Goal: Task Accomplishment & Management: Manage account settings

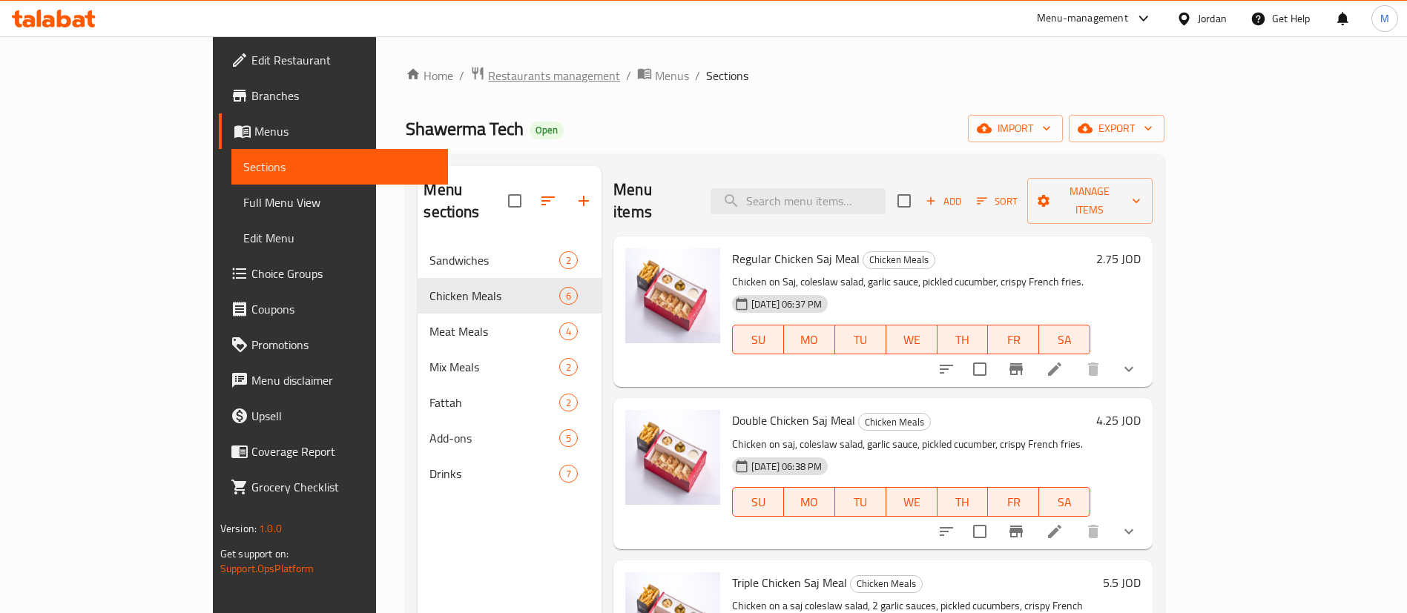
drag, startPoint x: 0, startPoint y: 0, endPoint x: 372, endPoint y: 71, distance: 379.1
click at [488, 71] on span "Restaurants management" at bounding box center [554, 76] width 132 height 18
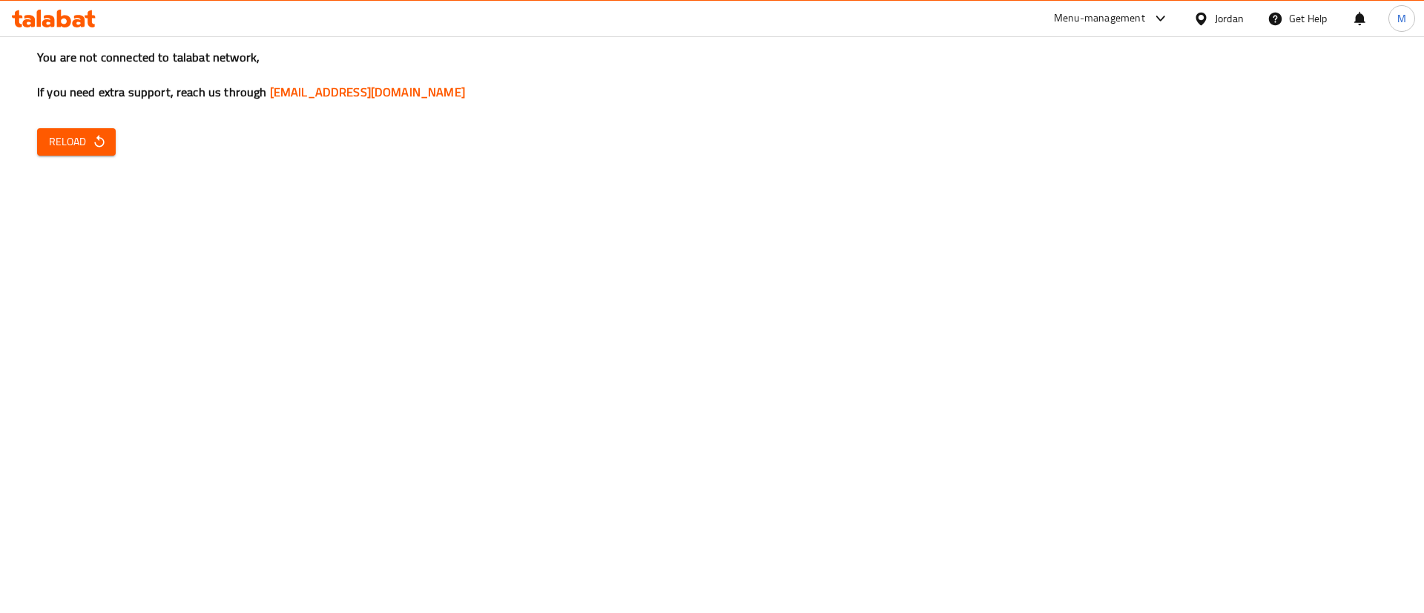
click at [77, 135] on span "Reload" at bounding box center [76, 142] width 55 height 19
click at [93, 139] on icon "button" at bounding box center [99, 141] width 15 height 15
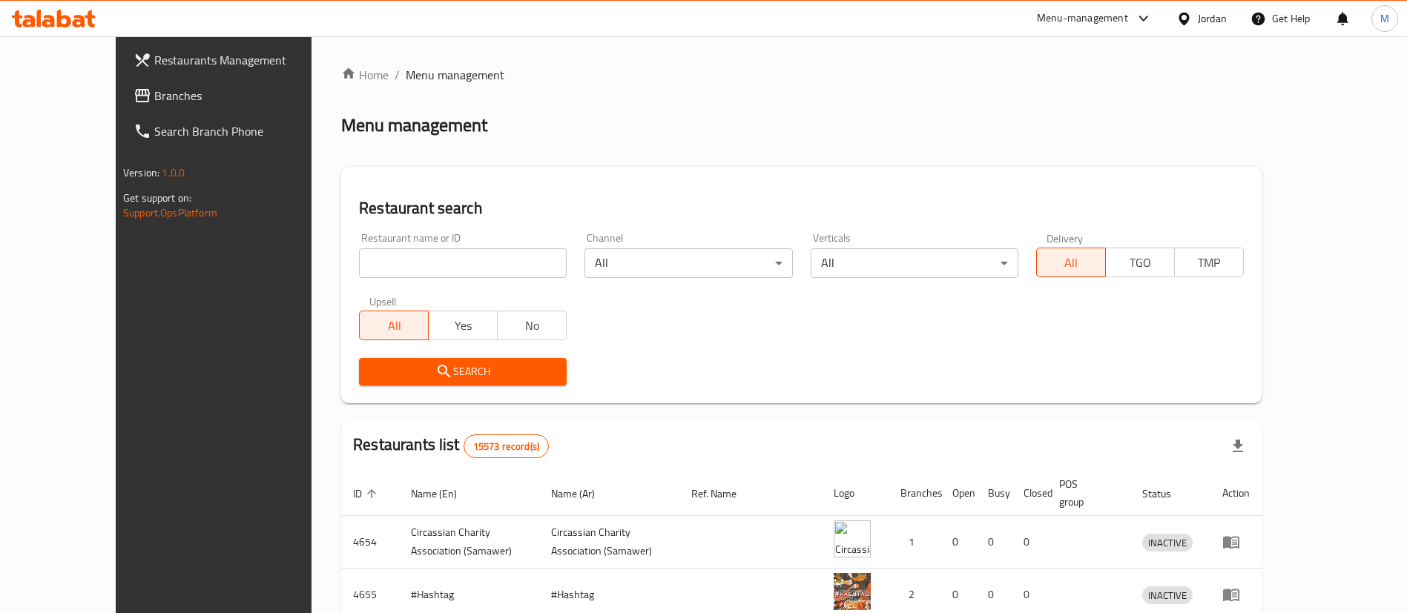
click at [444, 251] on input "search" at bounding box center [463, 263] width 208 height 30
type input "shawerma tech"
click button "Search" at bounding box center [463, 371] width 208 height 27
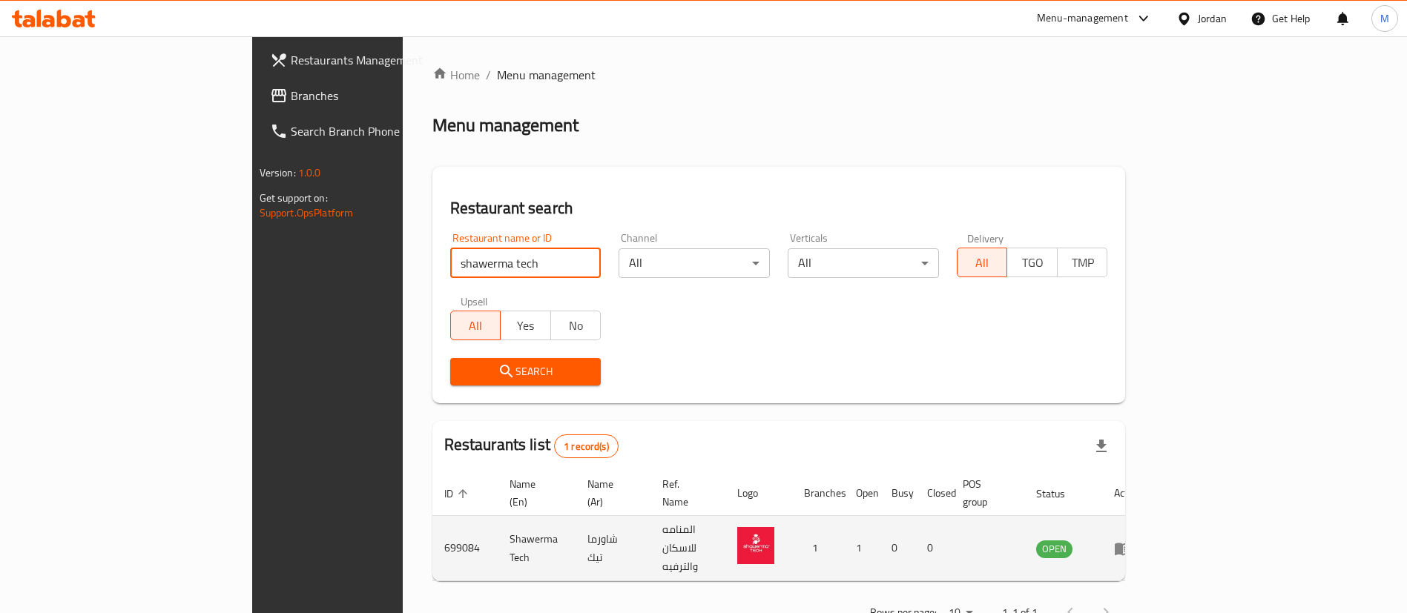
click at [1131, 543] on icon "enhanced table" at bounding box center [1123, 549] width 16 height 13
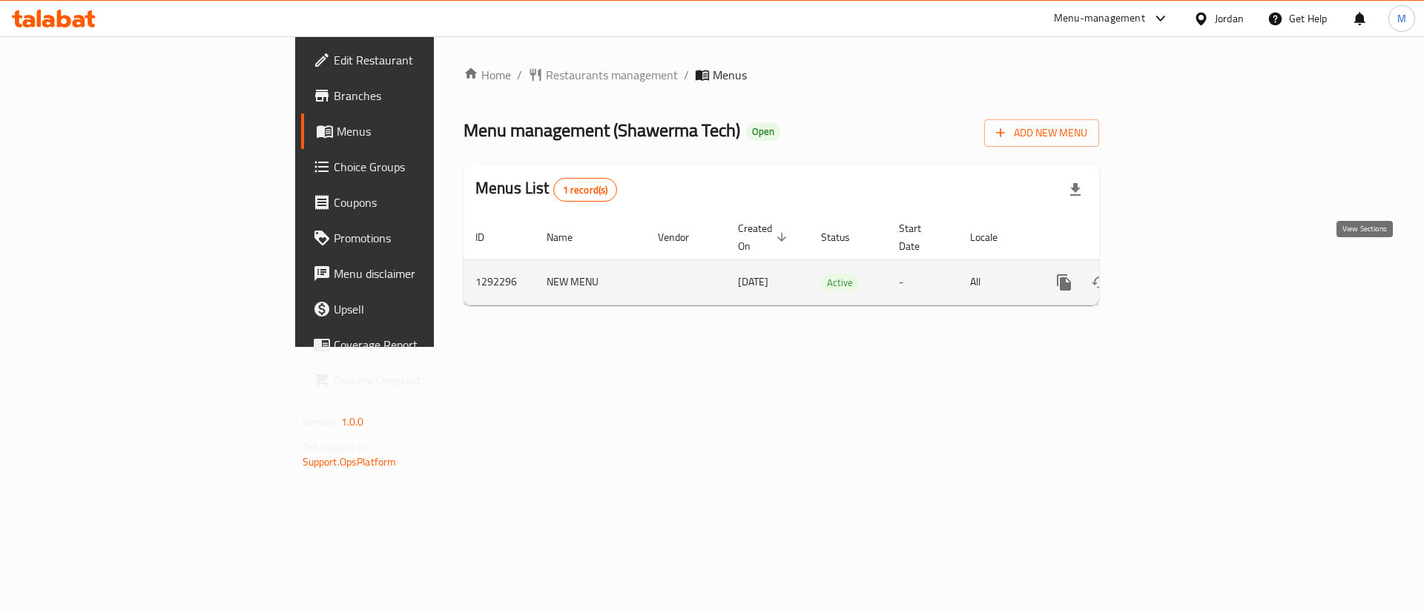
click at [1180, 274] on icon "enhanced table" at bounding box center [1171, 283] width 18 height 18
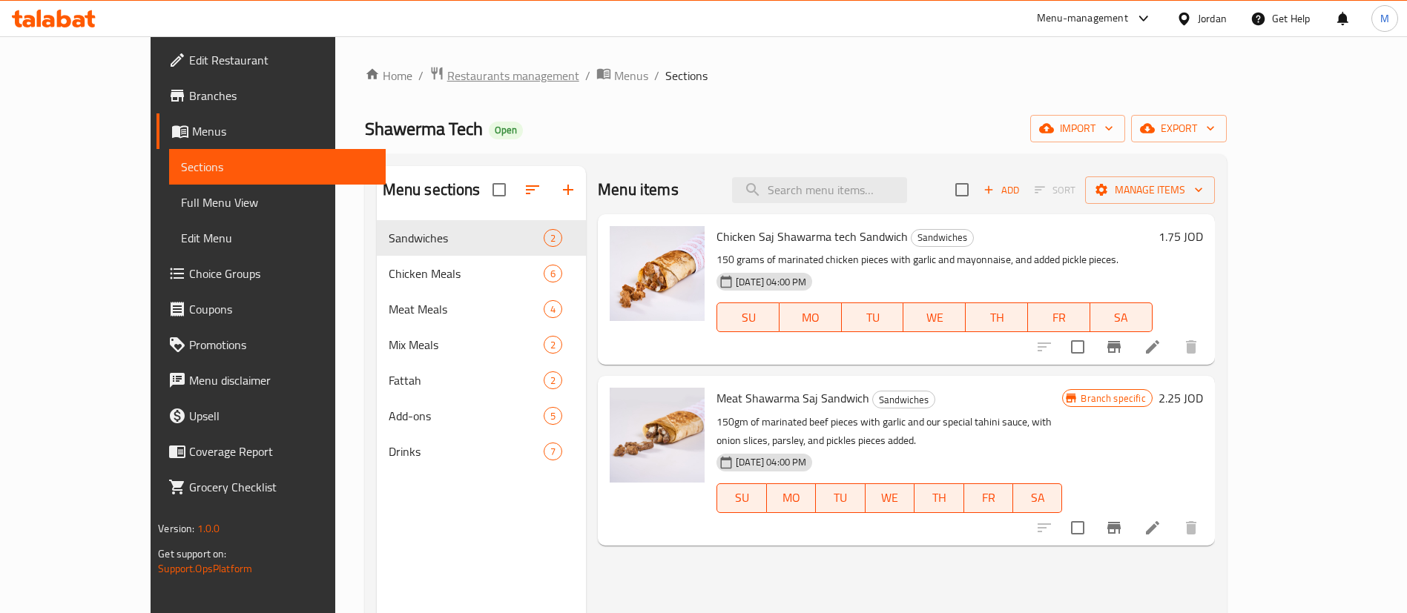
click at [447, 82] on span "Restaurants management" at bounding box center [513, 76] width 132 height 18
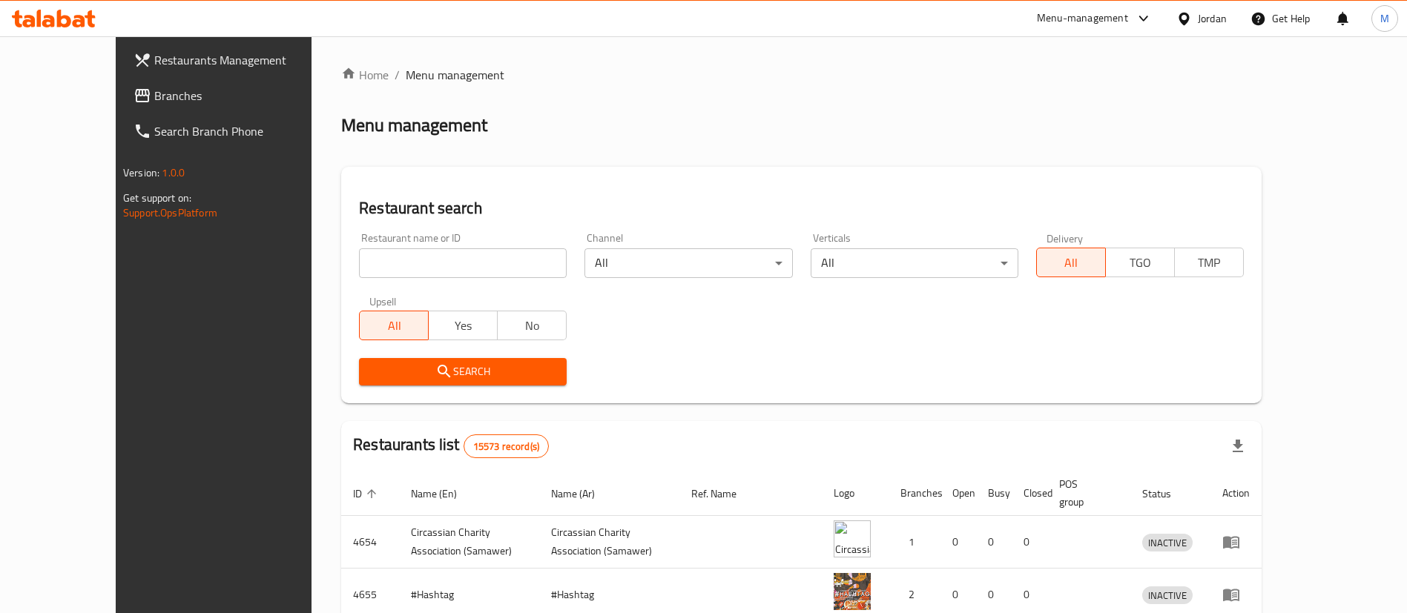
click at [426, 260] on input "search" at bounding box center [463, 263] width 208 height 30
type input "healthyWay"
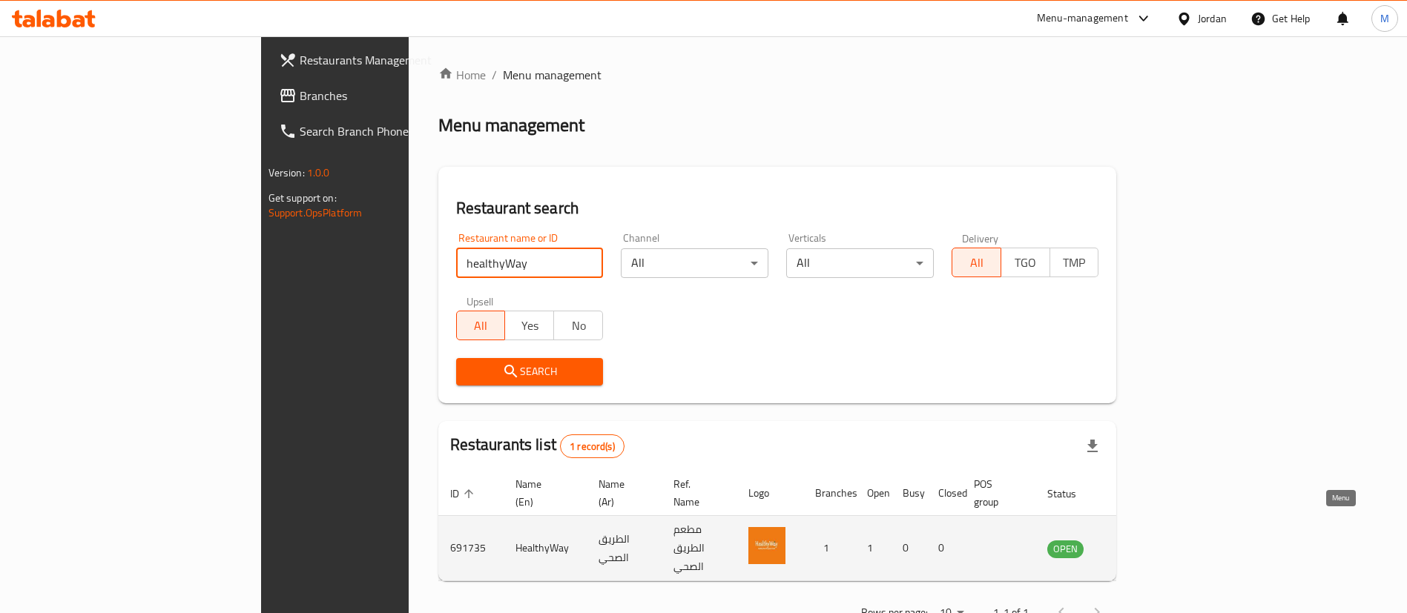
click at [1143, 540] on icon "enhanced table" at bounding box center [1134, 549] width 18 height 18
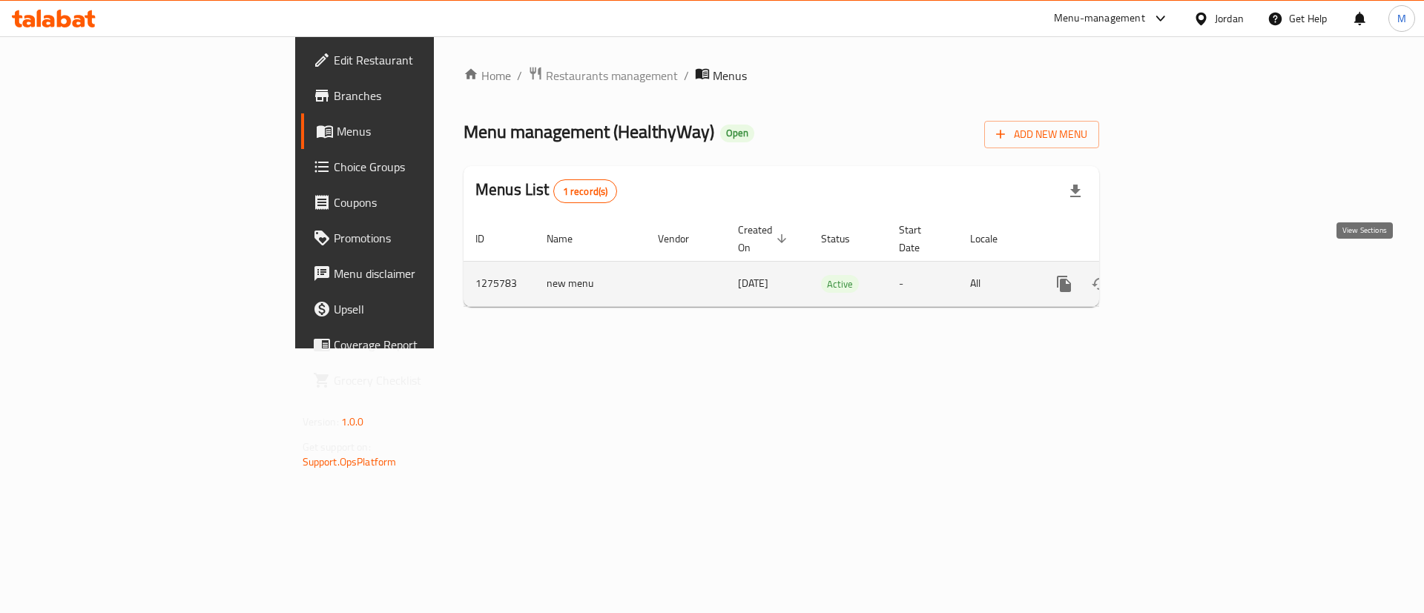
click at [1180, 275] on icon "enhanced table" at bounding box center [1171, 284] width 18 height 18
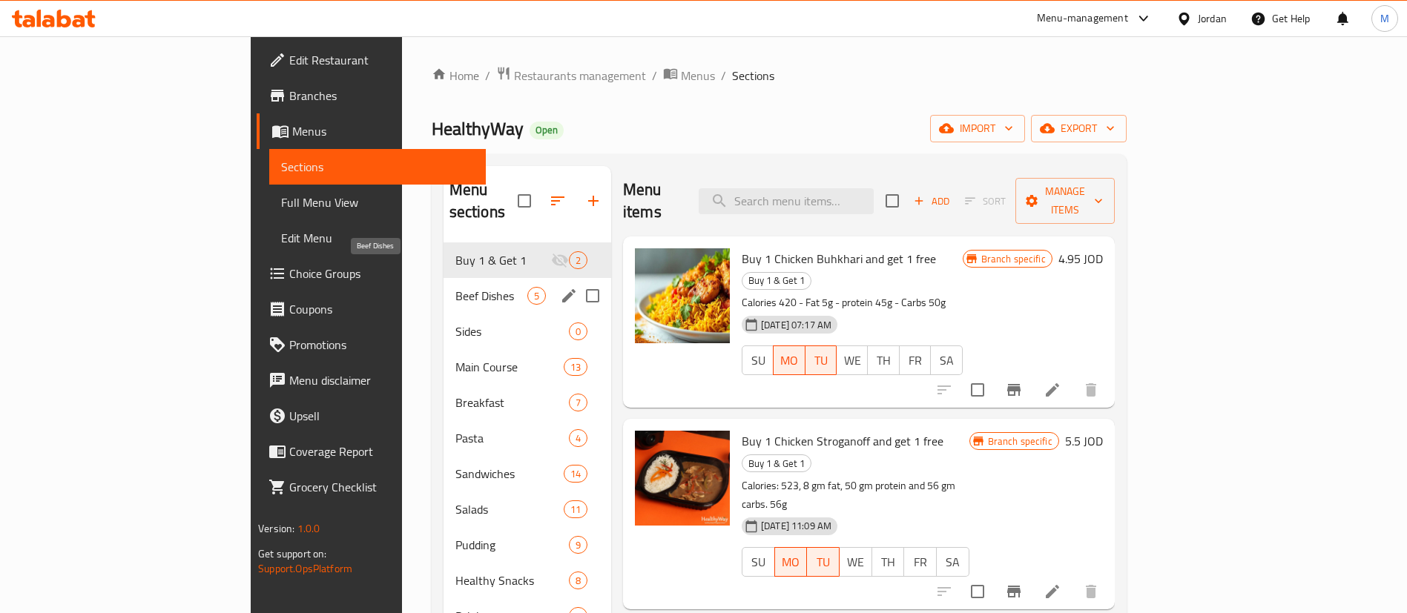
click at [455, 287] on span "Beef Dishes" at bounding box center [491, 296] width 72 height 18
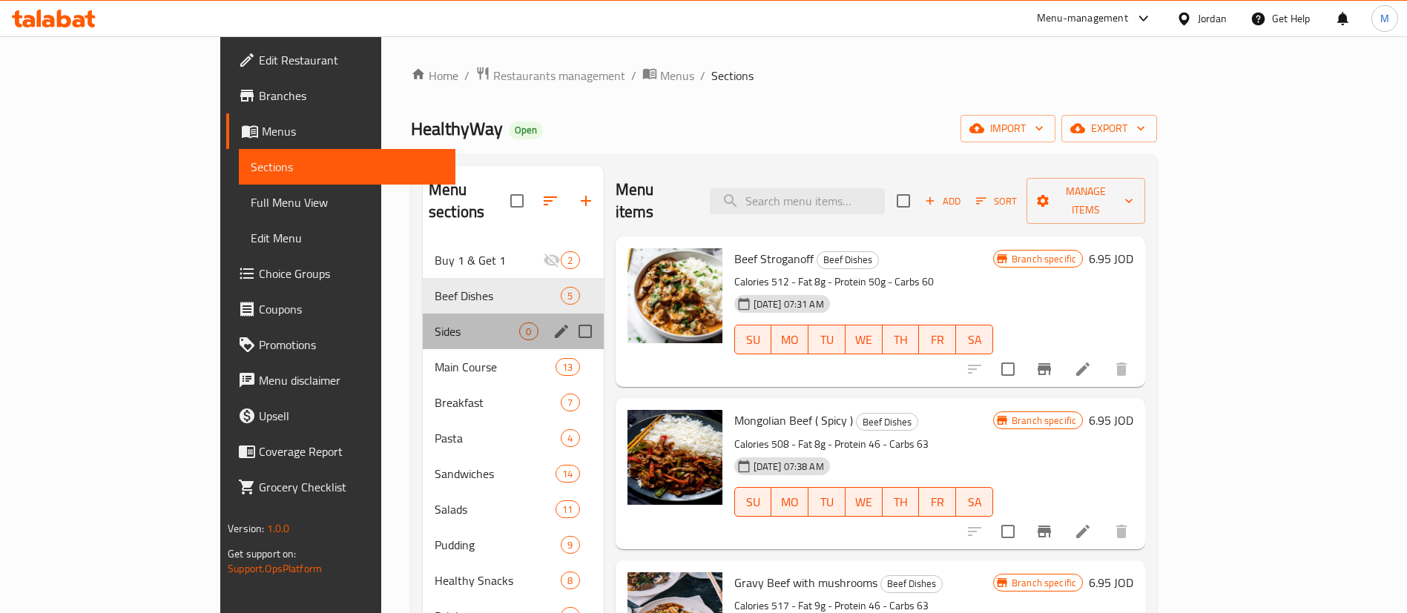
click at [423, 314] on div "Sides 0" at bounding box center [513, 332] width 181 height 36
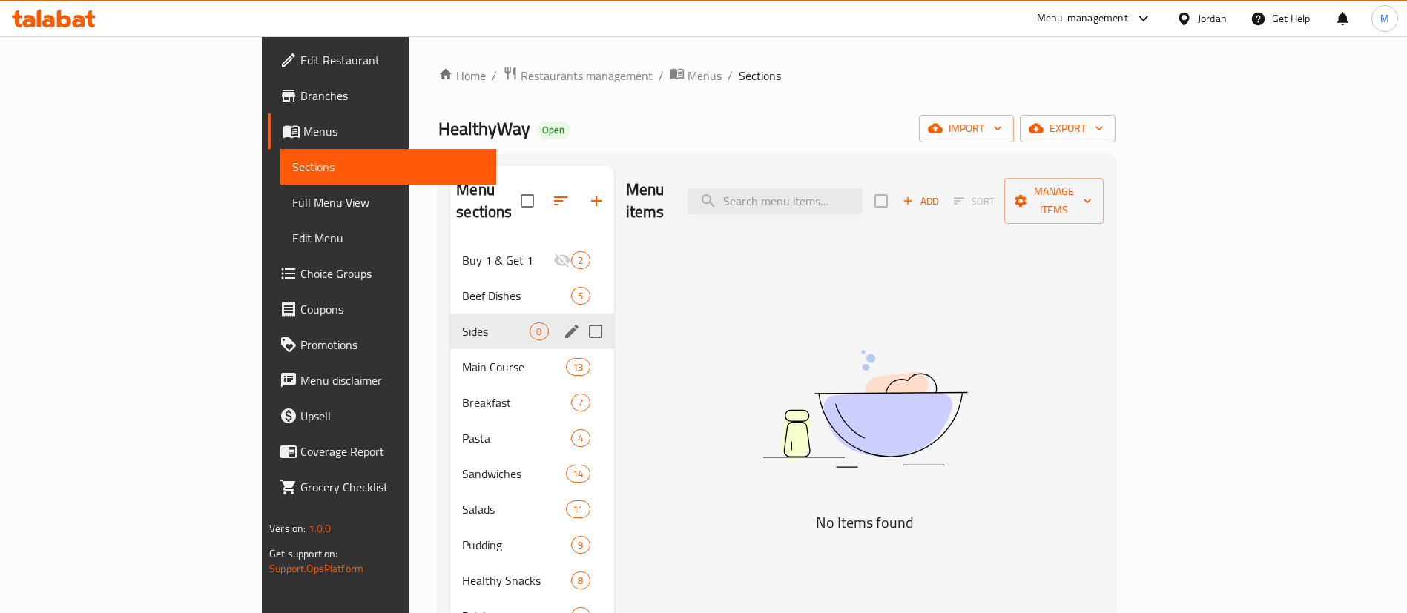
click at [450, 286] on div "Beef Dishes 5" at bounding box center [531, 296] width 163 height 36
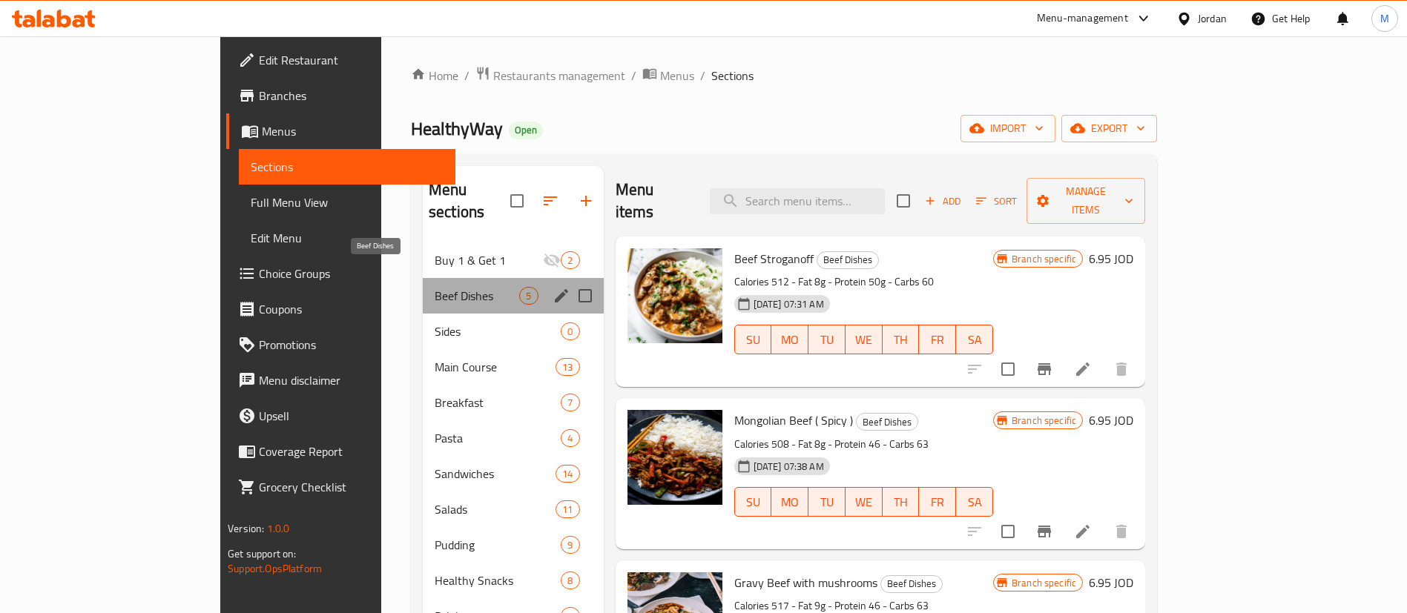
click at [435, 287] on span "Beef Dishes" at bounding box center [477, 296] width 85 height 18
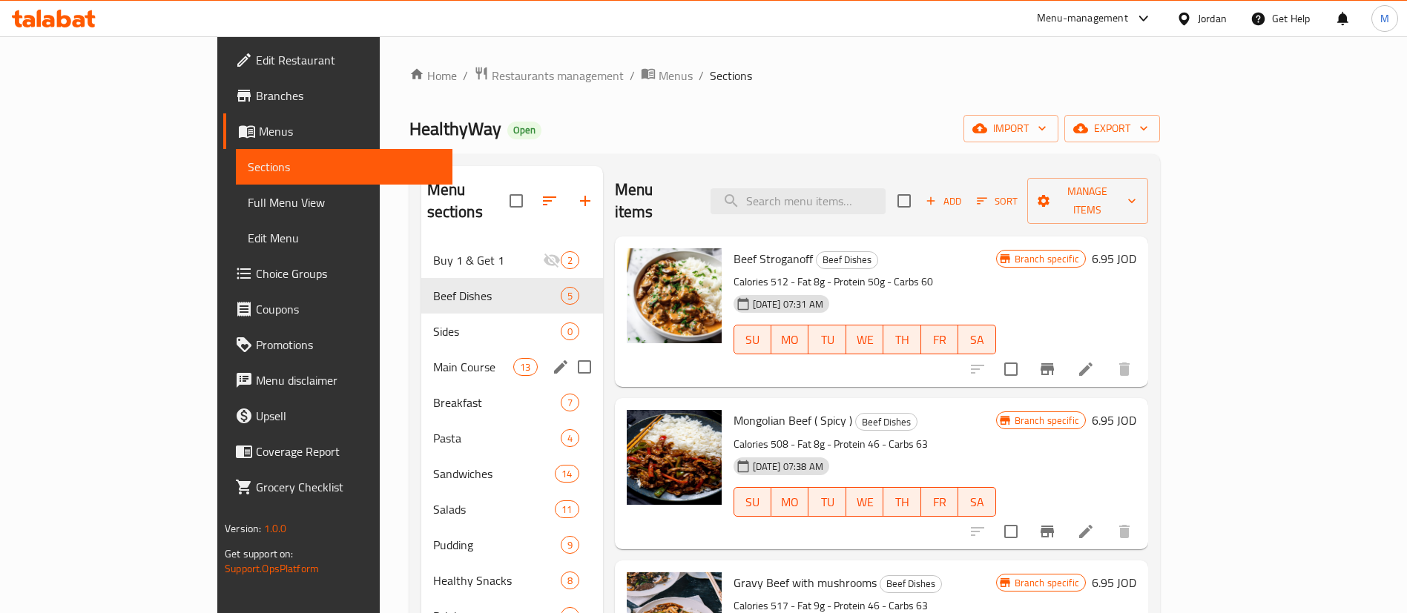
click at [433, 358] on span "Main Course" at bounding box center [473, 367] width 81 height 18
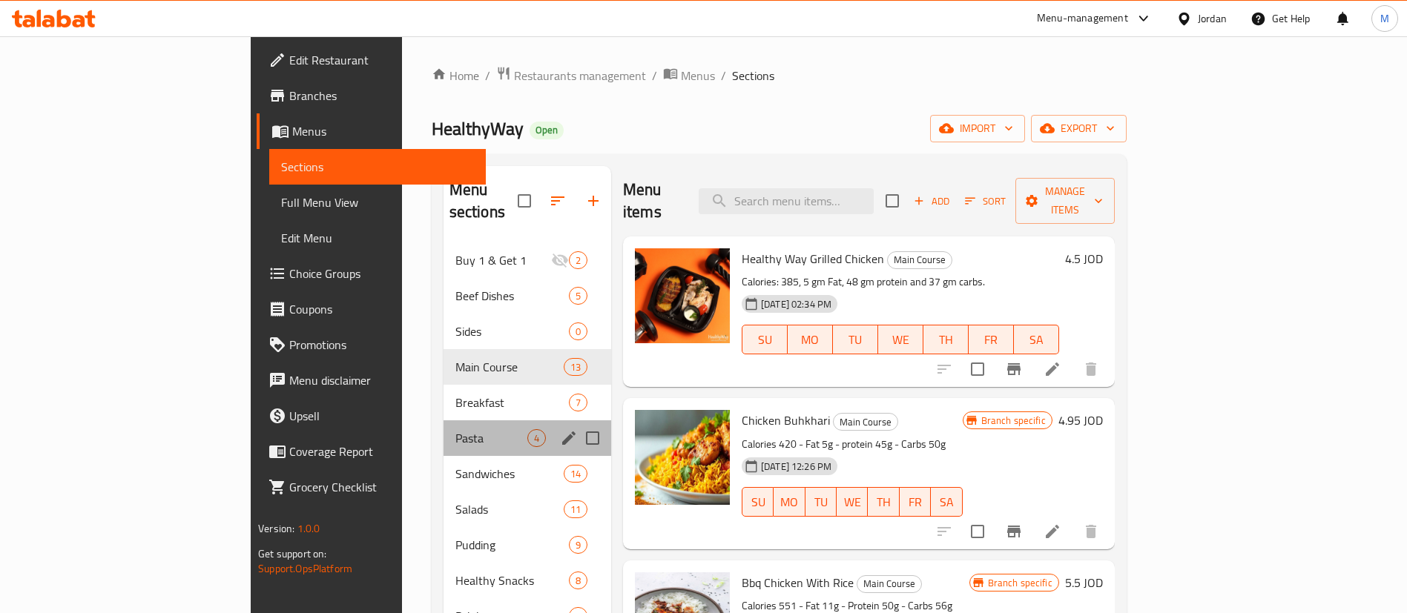
click at [444, 421] on div "Pasta 4" at bounding box center [528, 439] width 168 height 36
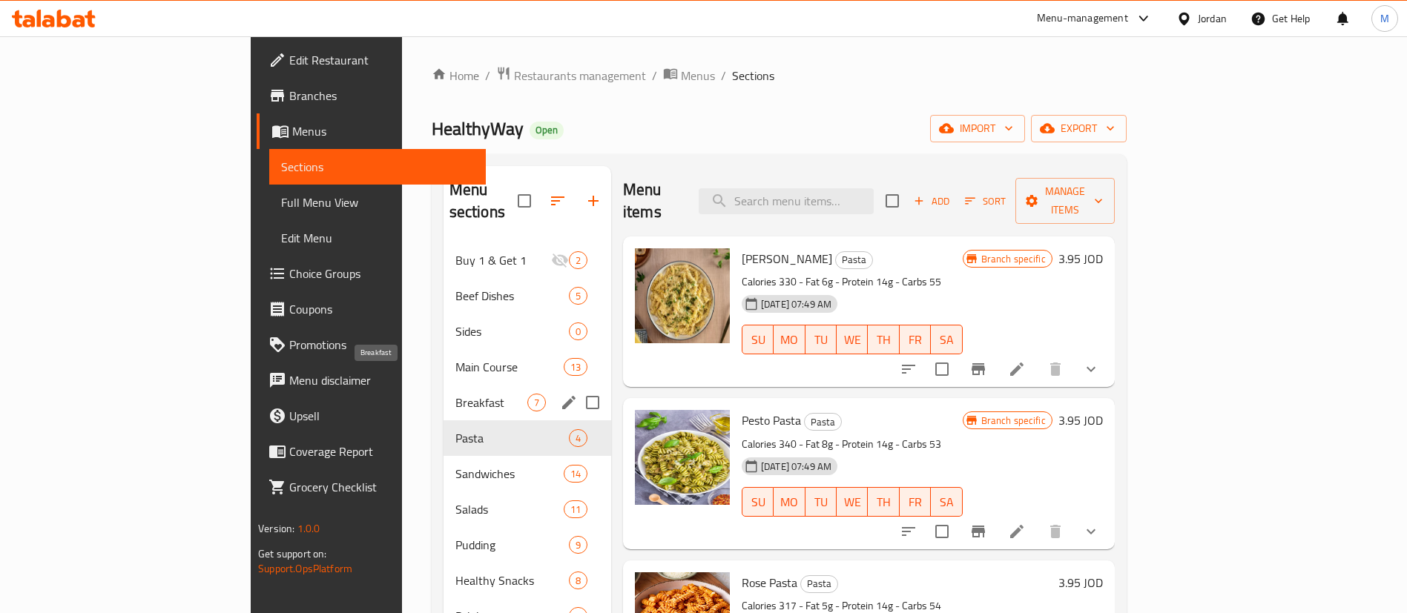
click at [455, 394] on span "Breakfast" at bounding box center [491, 403] width 72 height 18
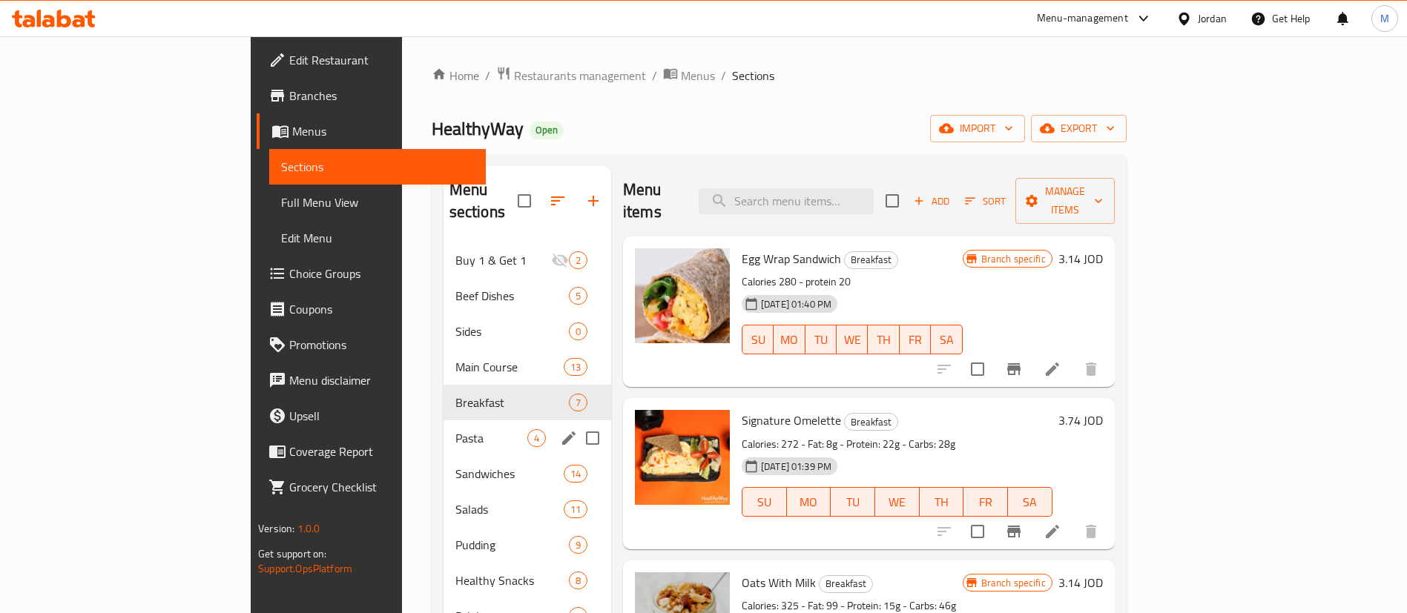
click at [455, 429] on span "Pasta" at bounding box center [491, 438] width 72 height 18
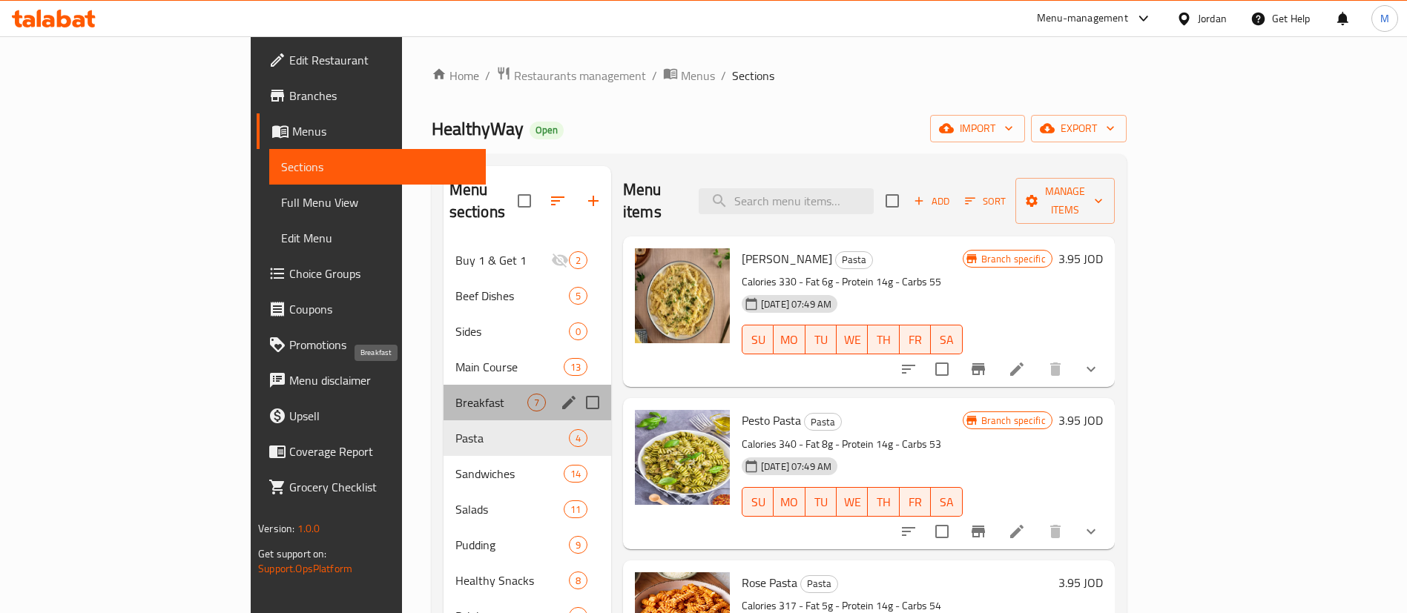
click at [455, 394] on span "Breakfast" at bounding box center [491, 403] width 72 height 18
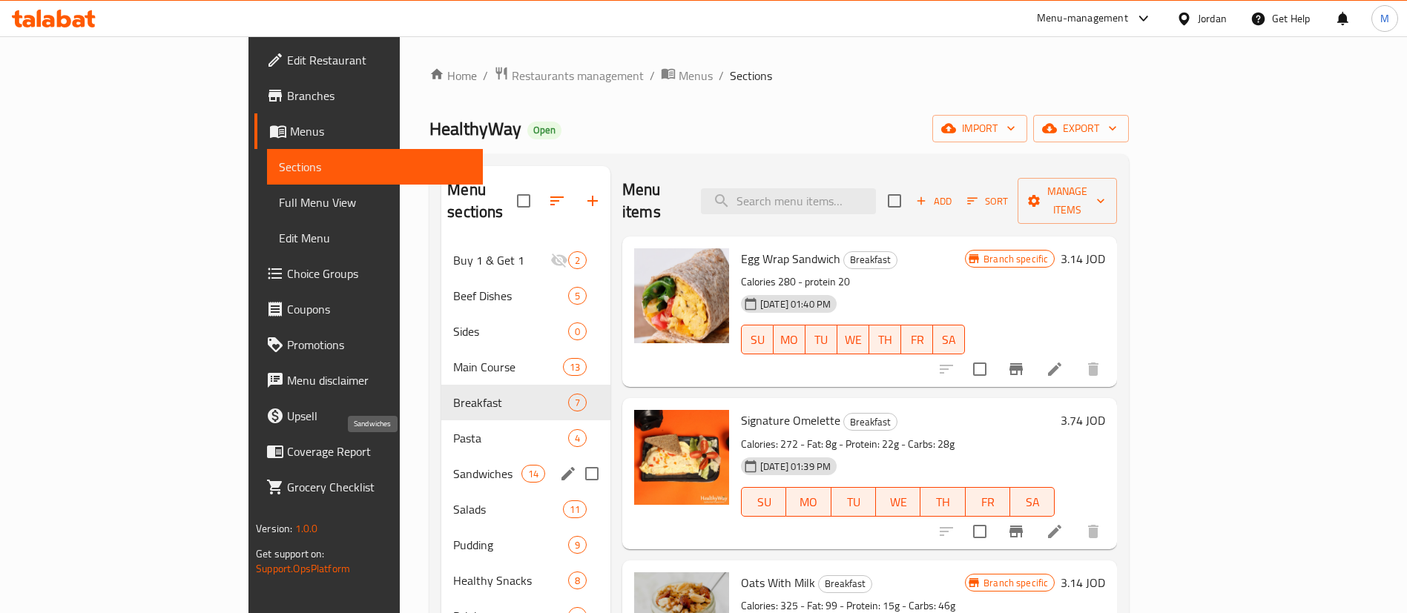
click at [453, 465] on span "Sandwiches" at bounding box center [486, 474] width 67 height 18
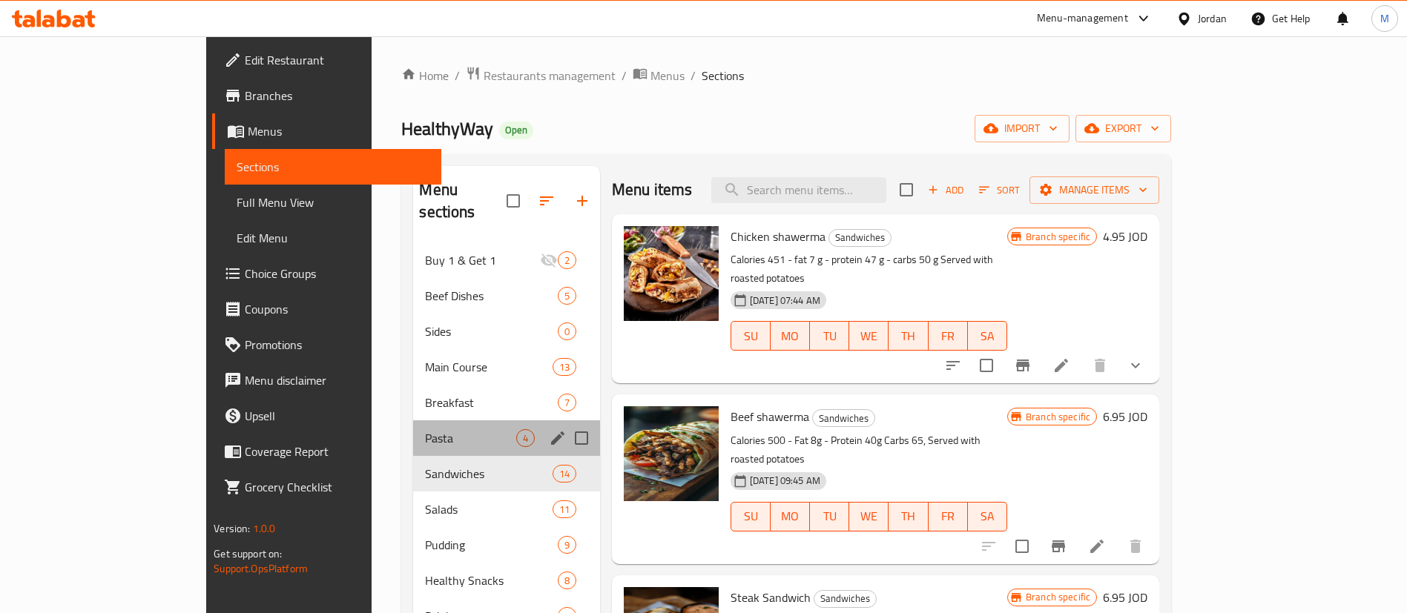
click at [413, 432] on div "Pasta 4" at bounding box center [506, 439] width 186 height 36
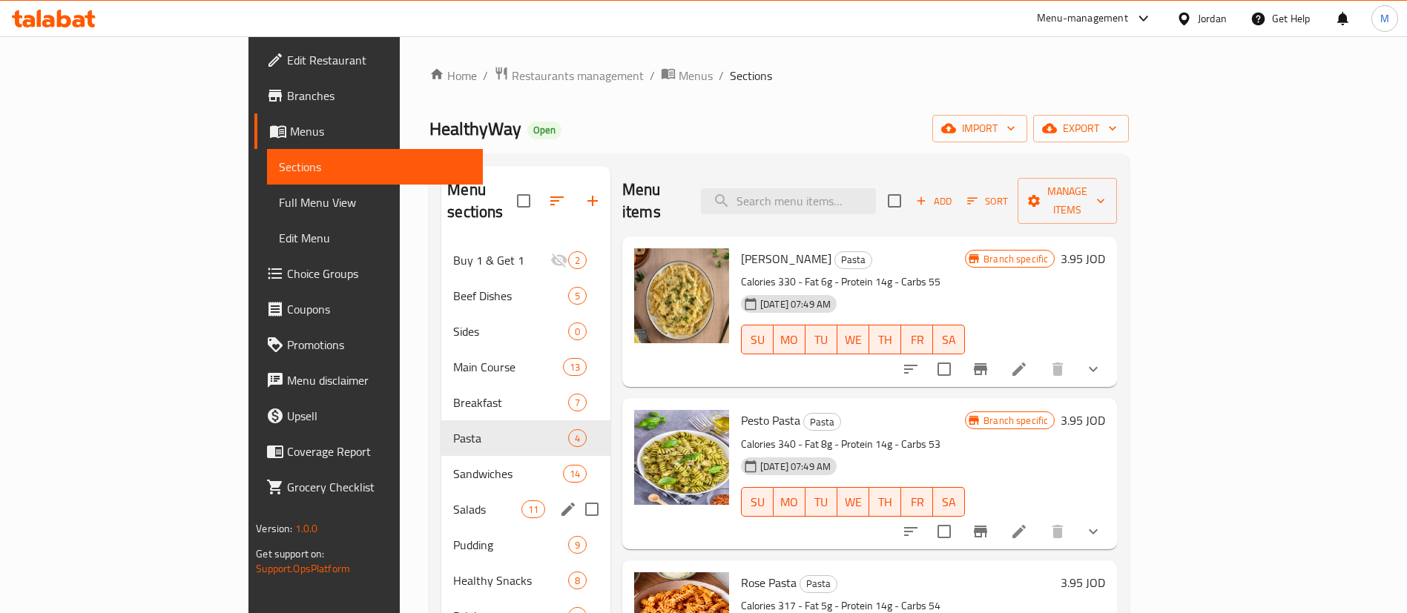
click at [453, 501] on span "Salads" at bounding box center [486, 510] width 67 height 18
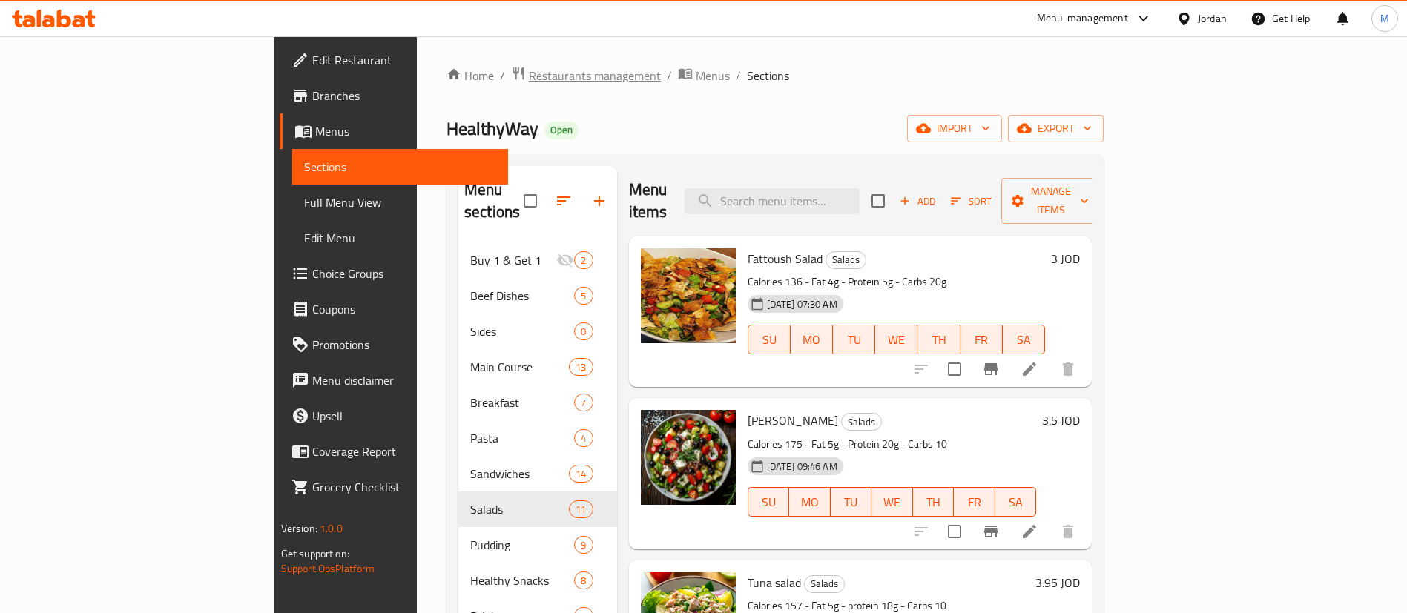
click at [529, 74] on span "Restaurants management" at bounding box center [595, 76] width 132 height 18
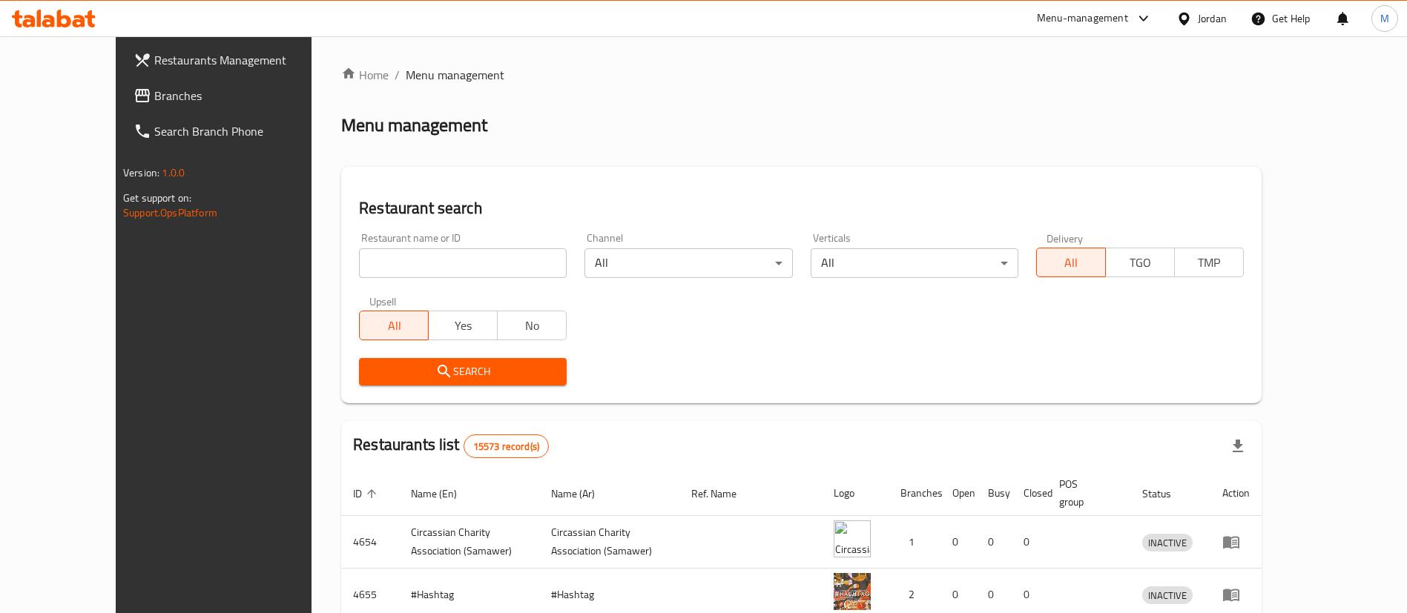
click at [412, 258] on input "search" at bounding box center [463, 263] width 208 height 30
type input "PIZZA N"
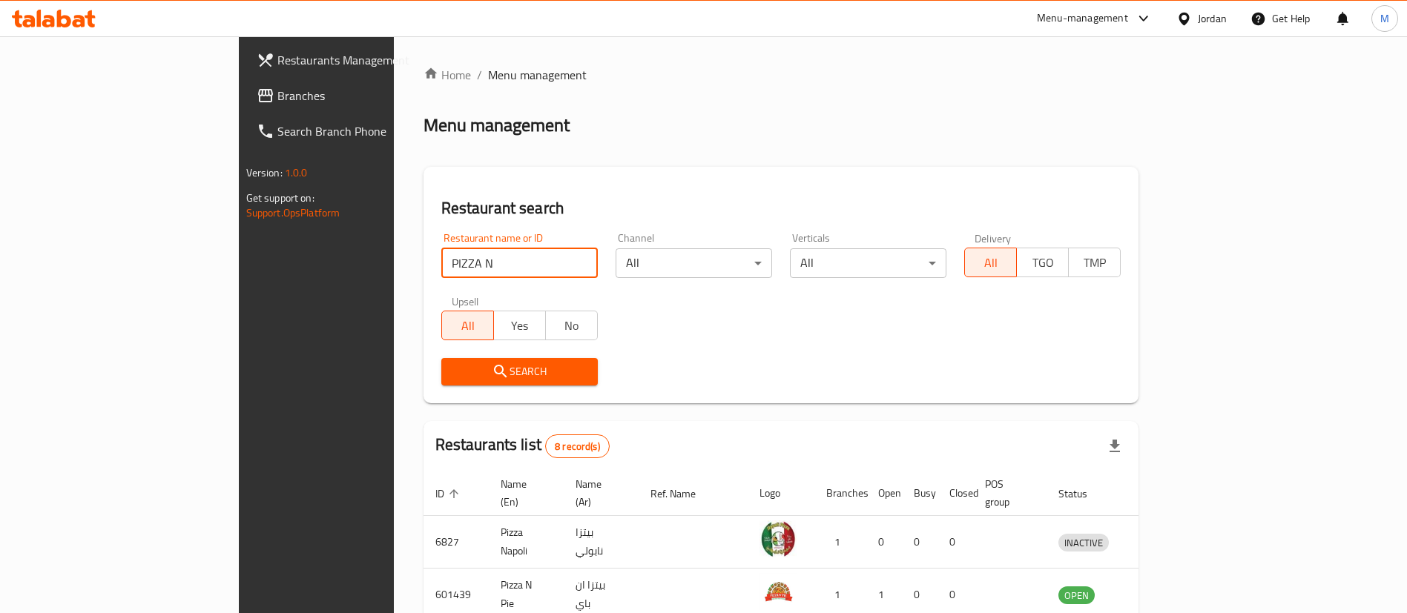
scroll to position [388, 0]
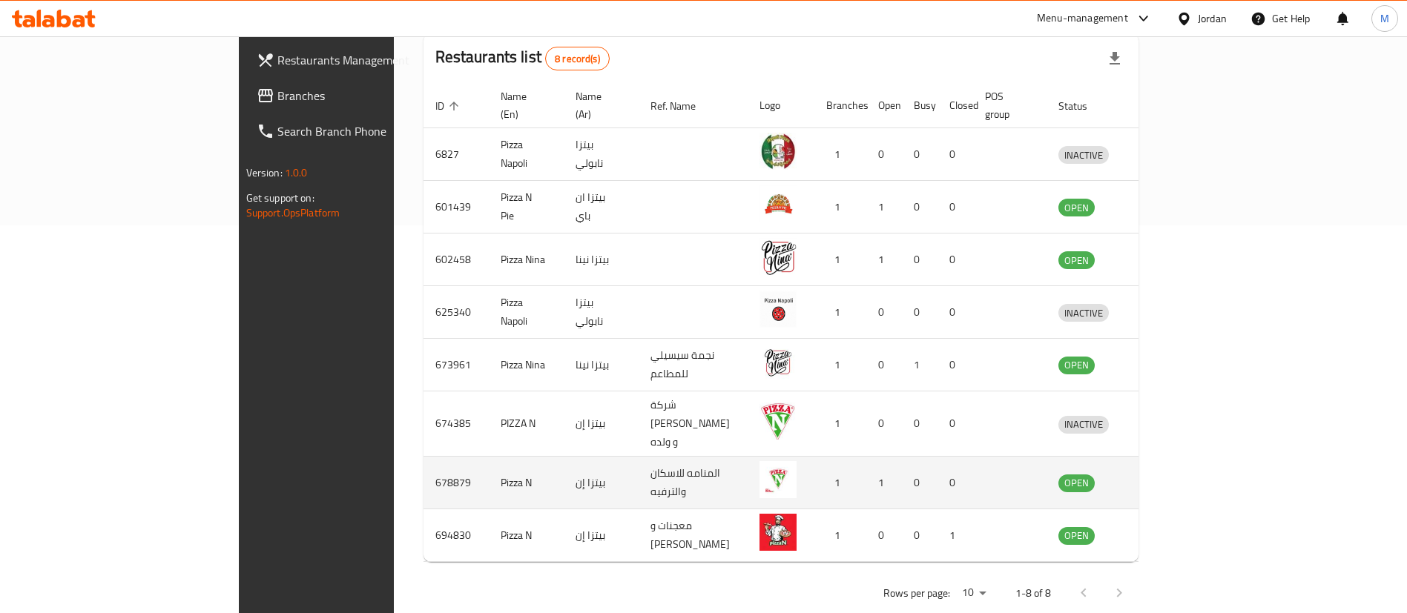
click at [1156, 478] on icon "enhanced table" at bounding box center [1147, 484] width 16 height 13
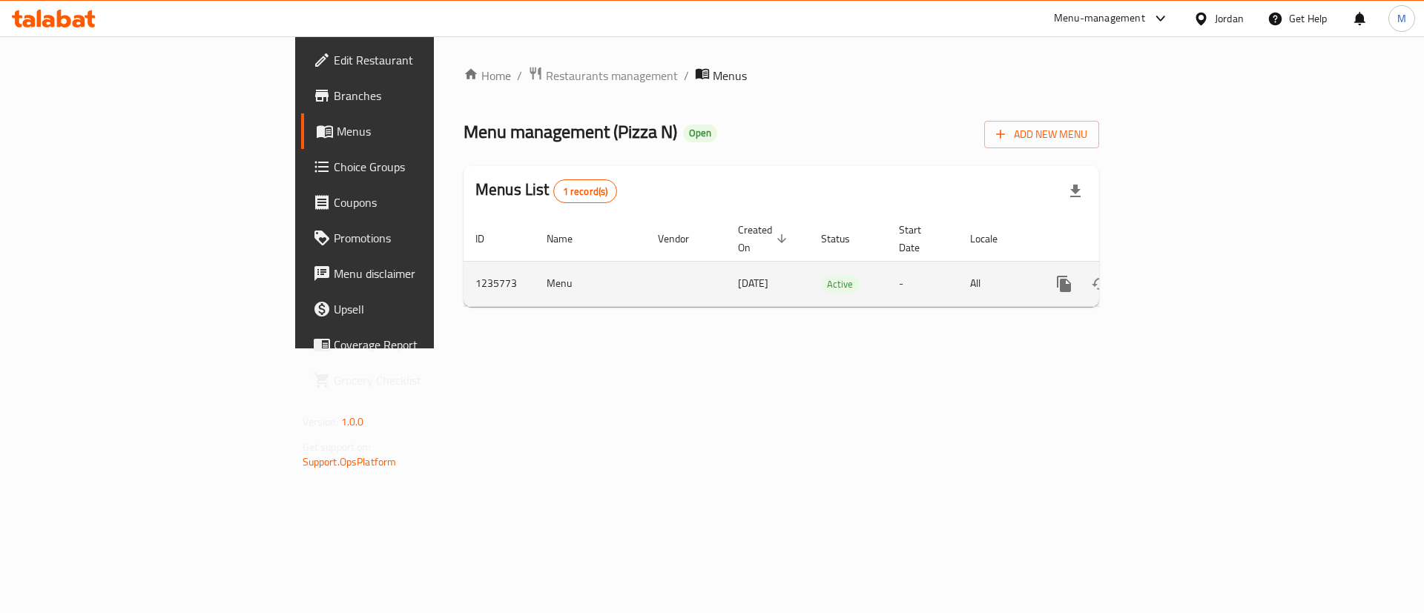
click at [1180, 275] on icon "enhanced table" at bounding box center [1171, 284] width 18 height 18
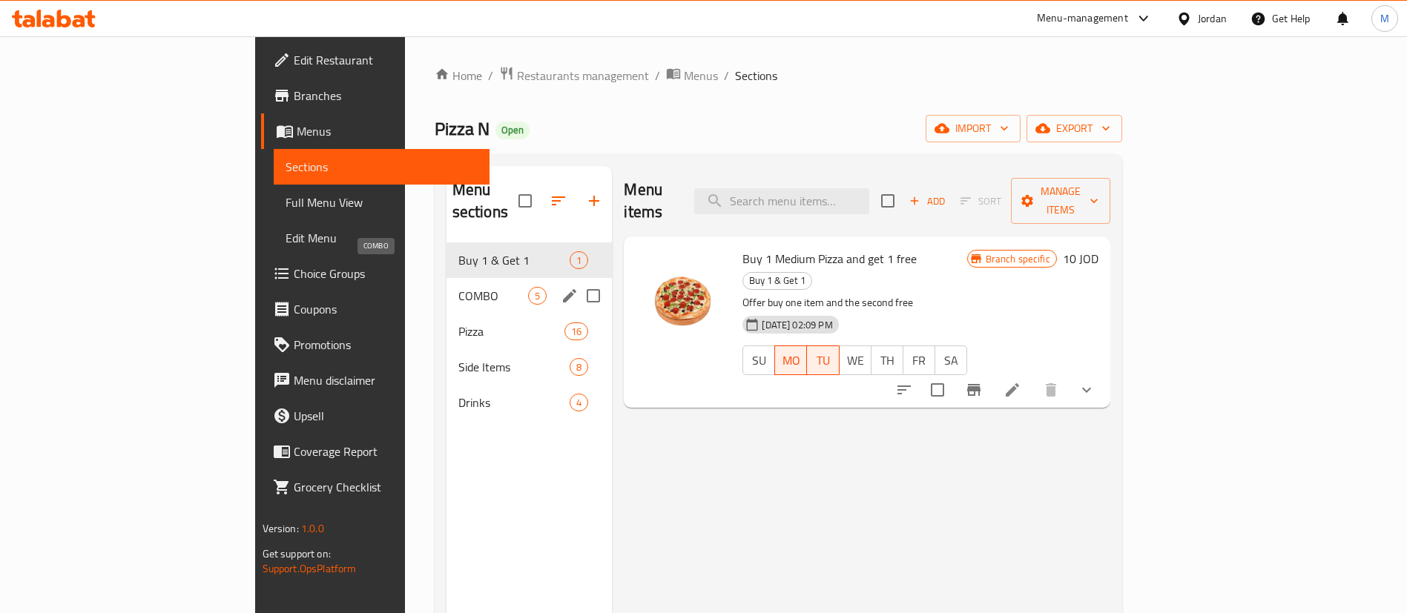
click at [458, 287] on span "COMBO" at bounding box center [493, 296] width 70 height 18
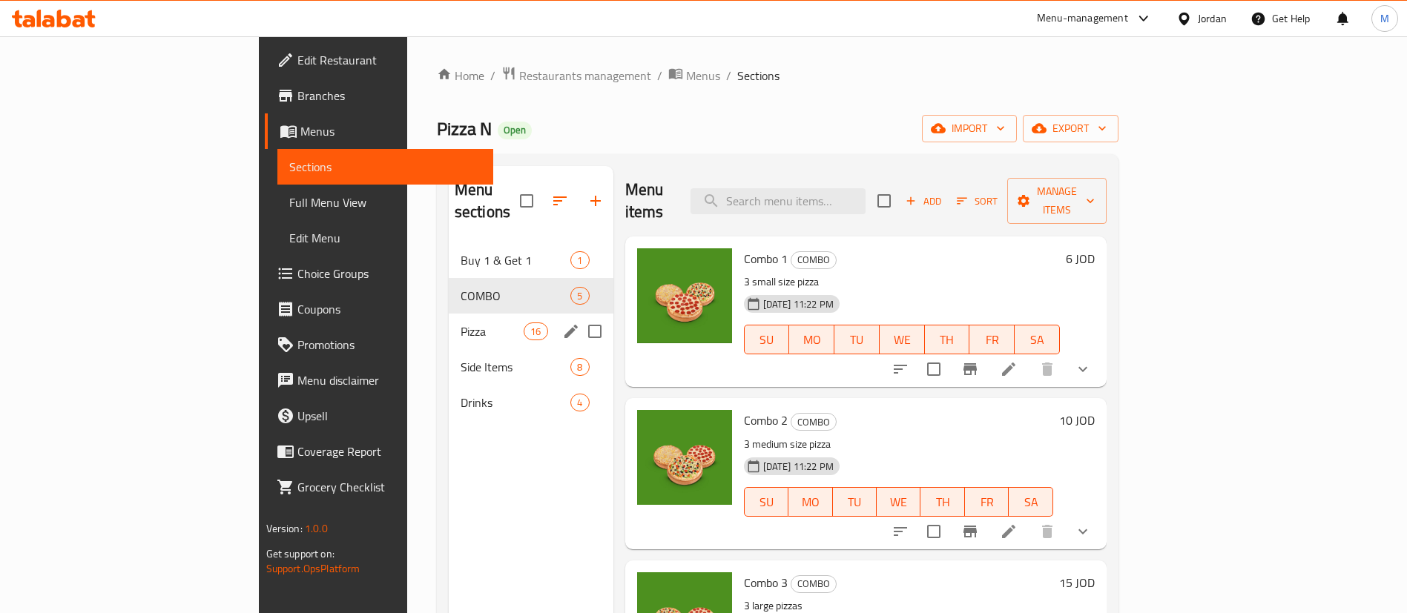
click at [449, 314] on div "Pizza 16" at bounding box center [531, 332] width 165 height 36
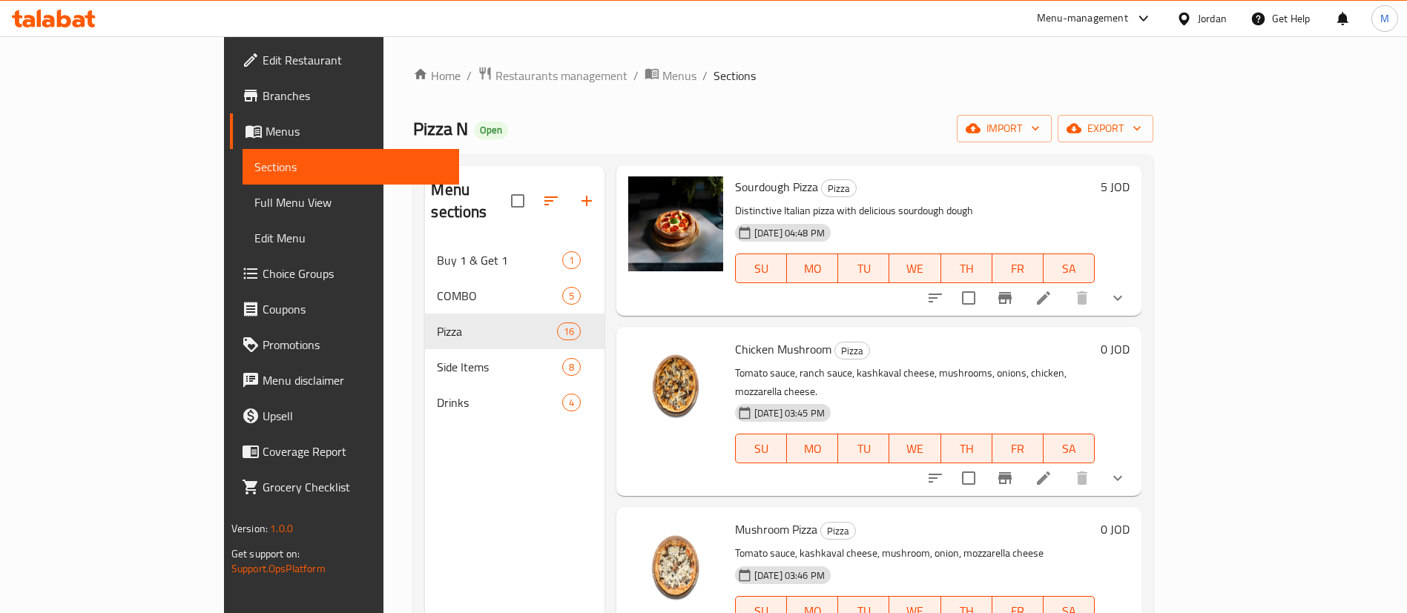
scroll to position [208, 0]
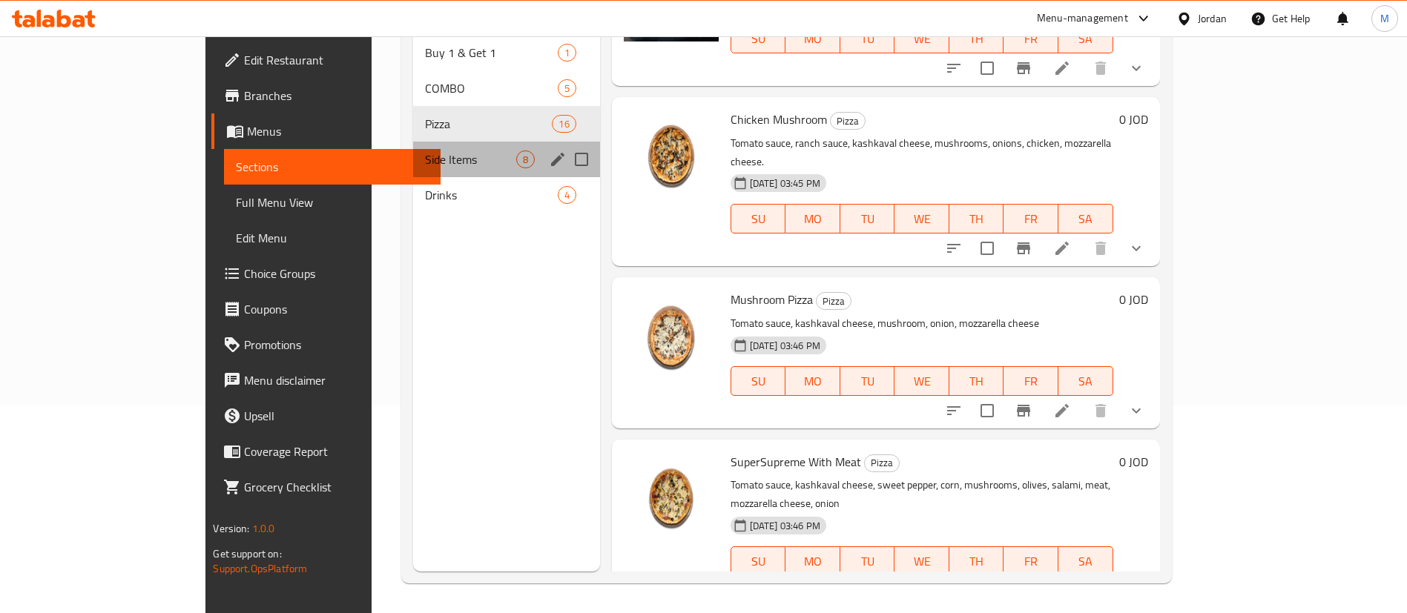
click at [413, 142] on div "Side Items 8" at bounding box center [506, 160] width 187 height 36
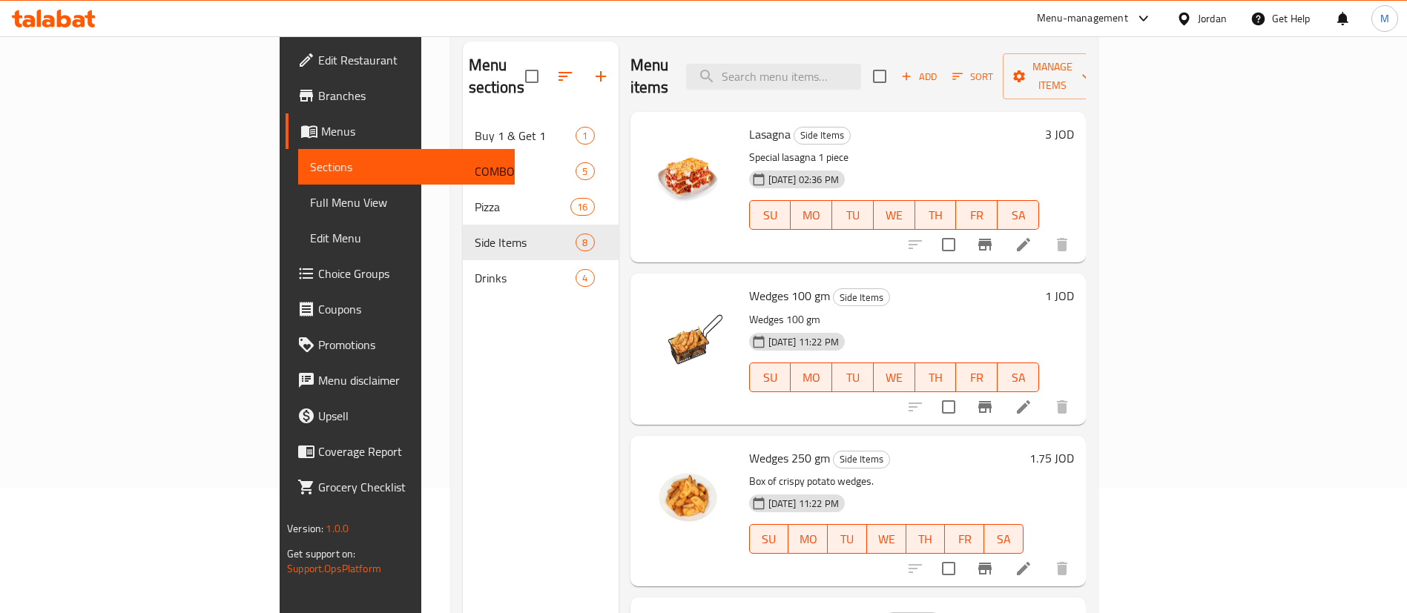
scroll to position [116, 0]
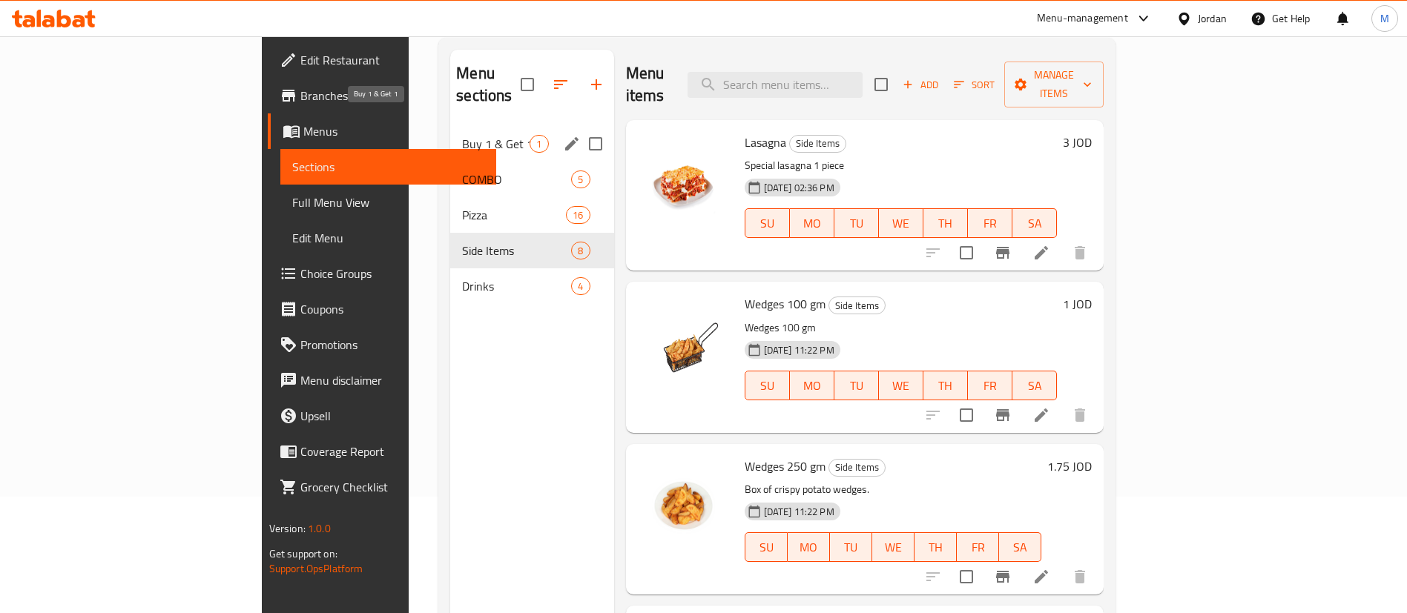
click at [462, 135] on span "Buy 1 & Get 1" at bounding box center [495, 144] width 67 height 18
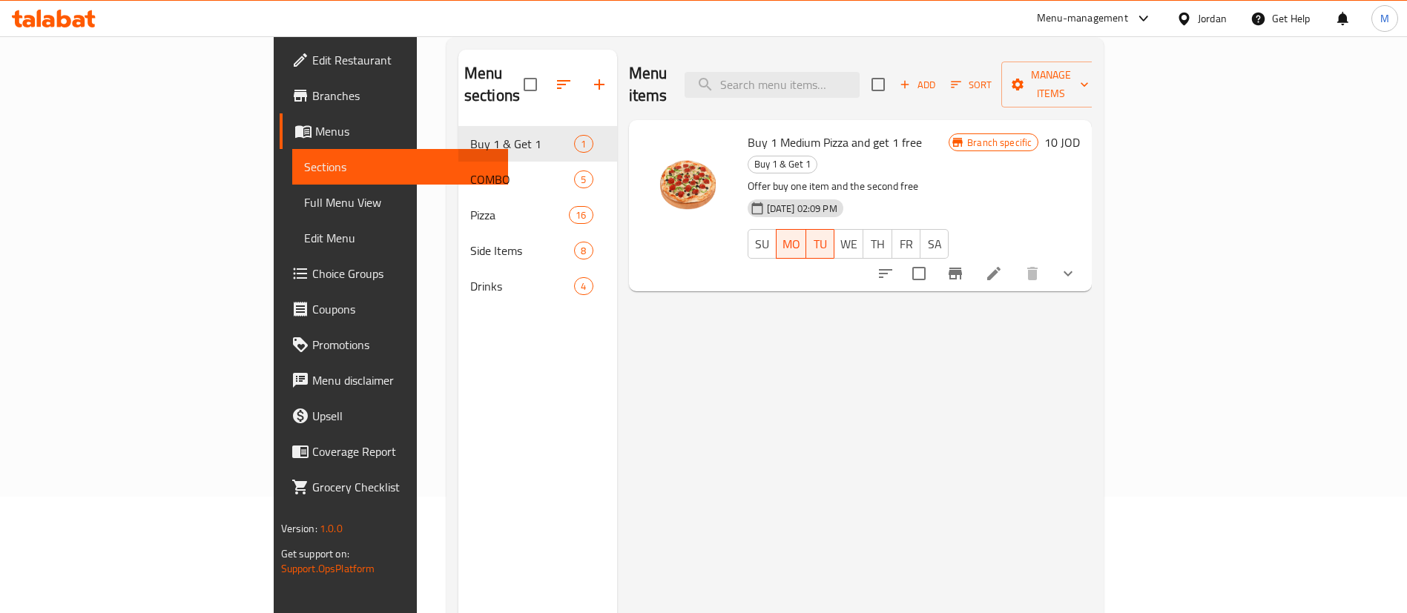
click at [312, 66] on span "Edit Restaurant" at bounding box center [404, 60] width 185 height 18
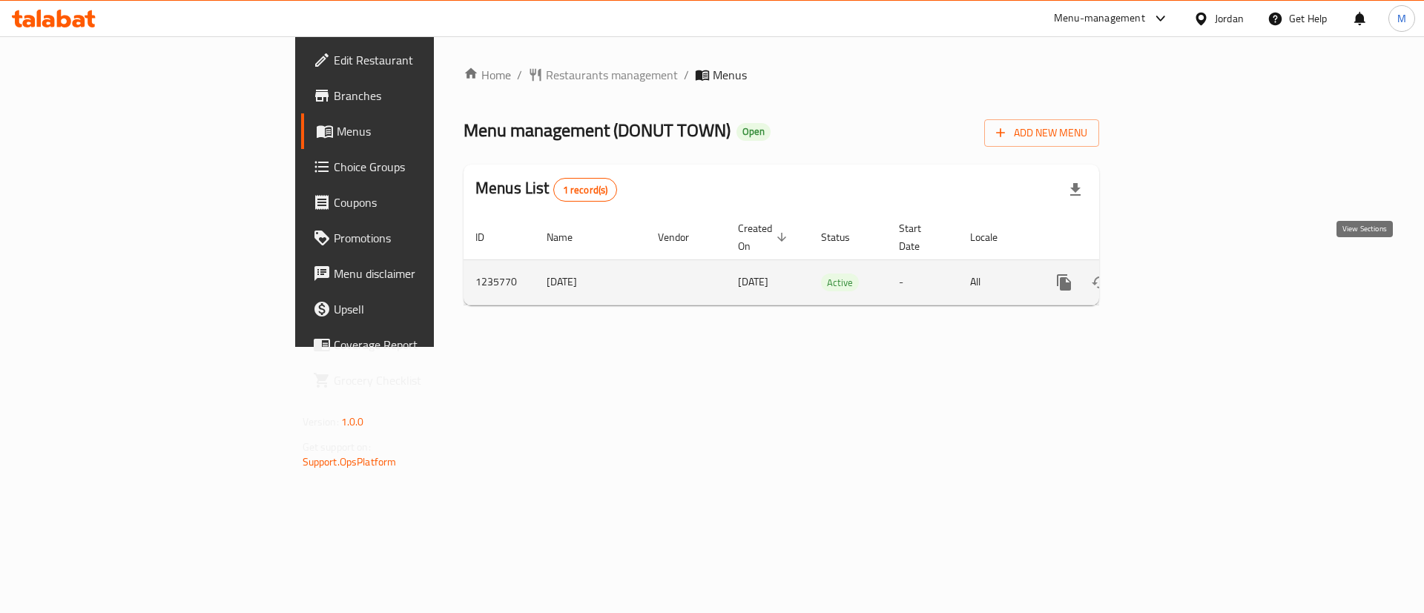
click at [1180, 274] on icon "enhanced table" at bounding box center [1171, 283] width 18 height 18
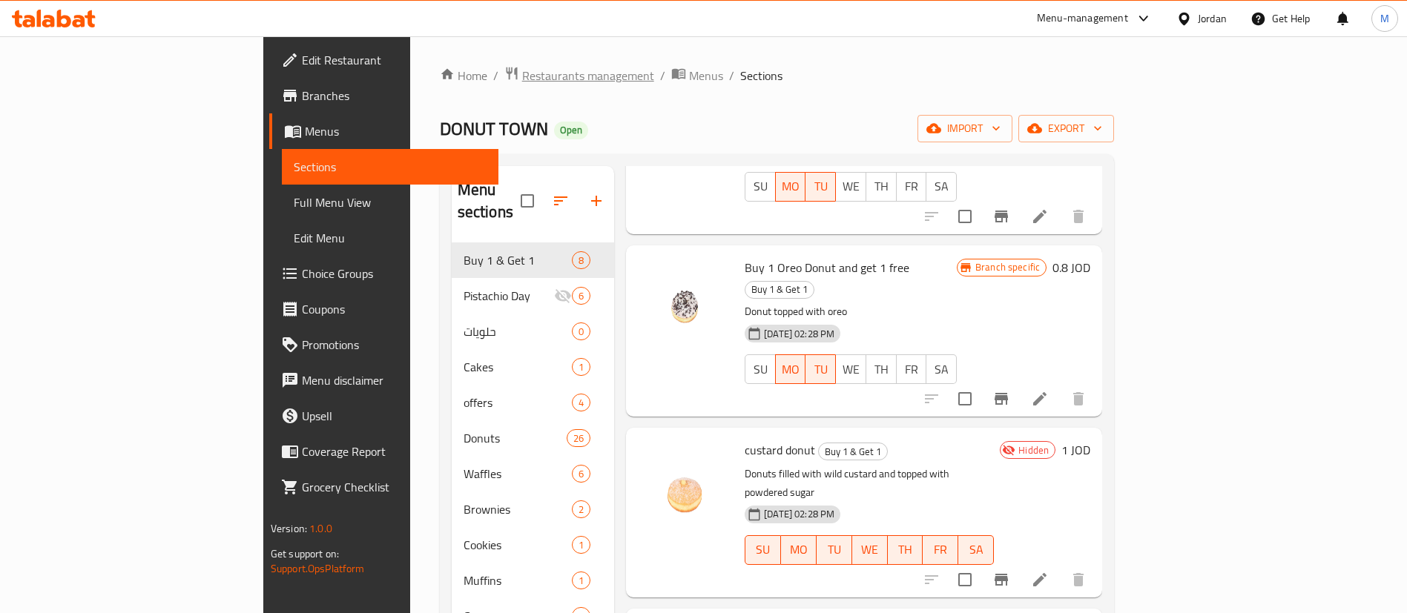
click at [522, 68] on span "Restaurants management" at bounding box center [588, 76] width 132 height 18
